Goal: Task Accomplishment & Management: Use online tool/utility

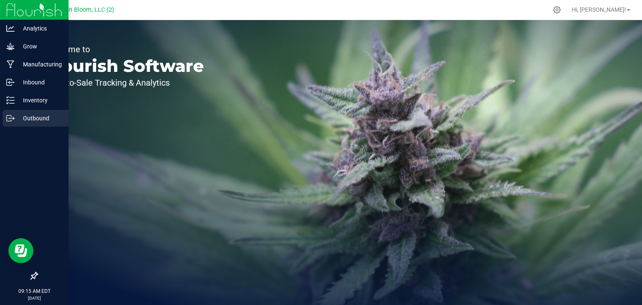
click at [15, 115] on p "Outbound" at bounding box center [40, 118] width 50 height 10
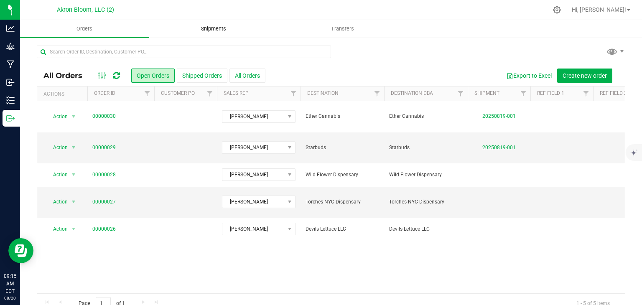
click at [217, 27] on span "Shipments" at bounding box center [214, 29] width 48 height 8
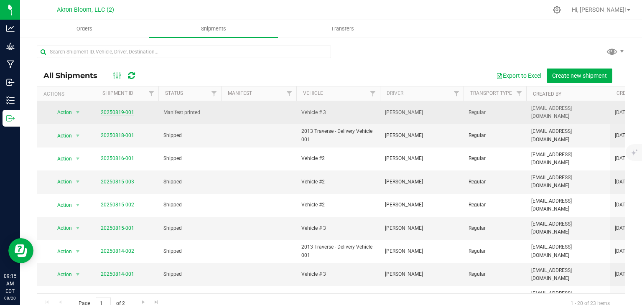
click at [124, 110] on link "20250819-001" at bounding box center [117, 113] width 33 height 6
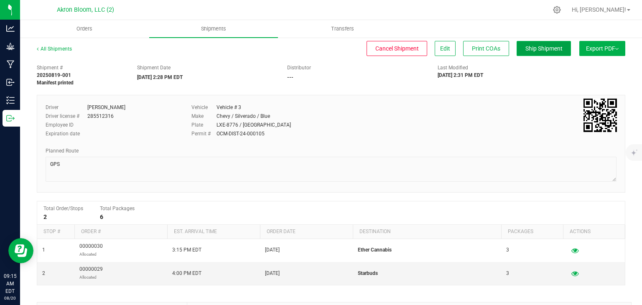
click at [546, 47] on span "Ship Shipment" at bounding box center [544, 48] width 37 height 7
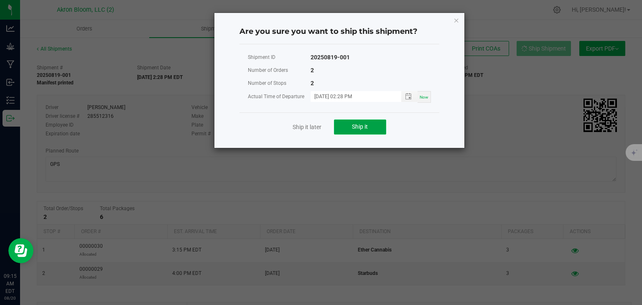
click at [379, 128] on button "Ship it" at bounding box center [360, 127] width 52 height 15
